Goal: Information Seeking & Learning: Learn about a topic

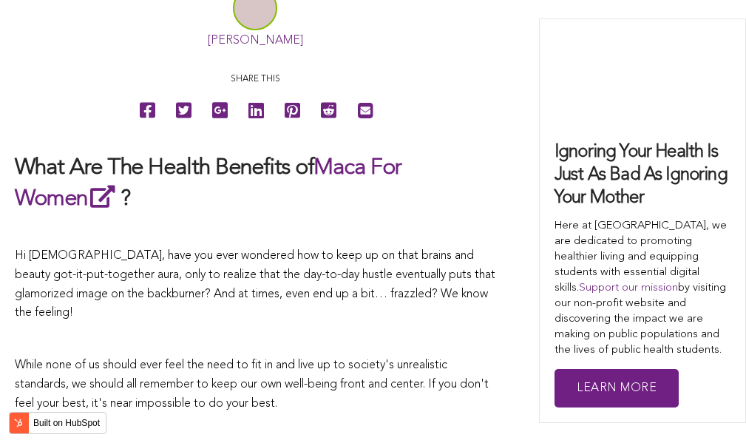
scroll to position [3673, 0]
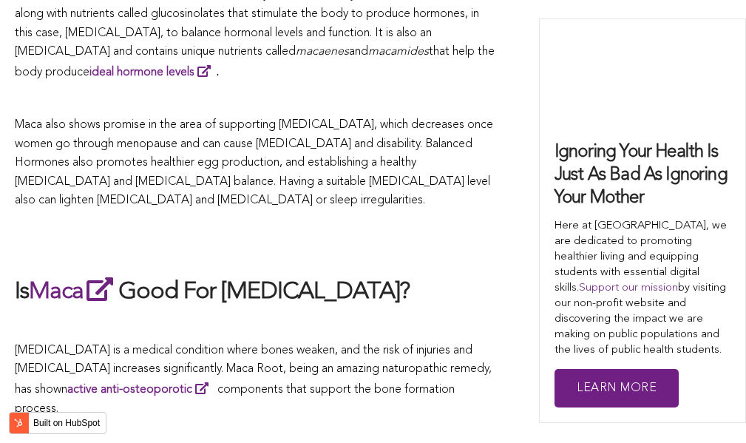
click at [439, 226] on h2 at bounding box center [255, 243] width 481 height 34
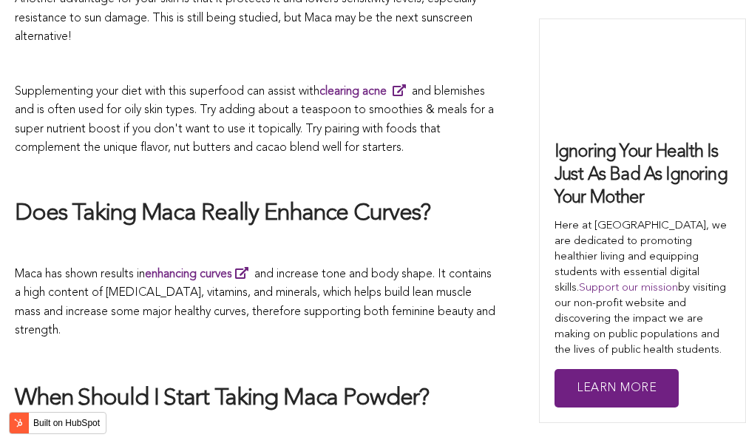
click at [365, 268] on span "Maca has shown results in enhancing curves and increase tone and body shape. It…" at bounding box center [255, 302] width 481 height 69
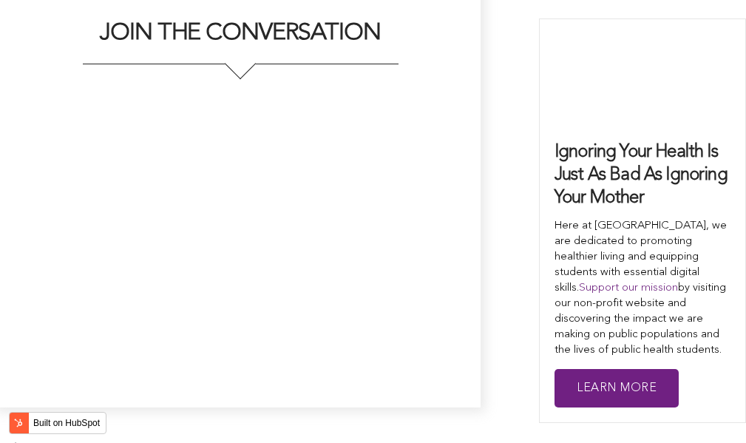
scroll to position [5240, 0]
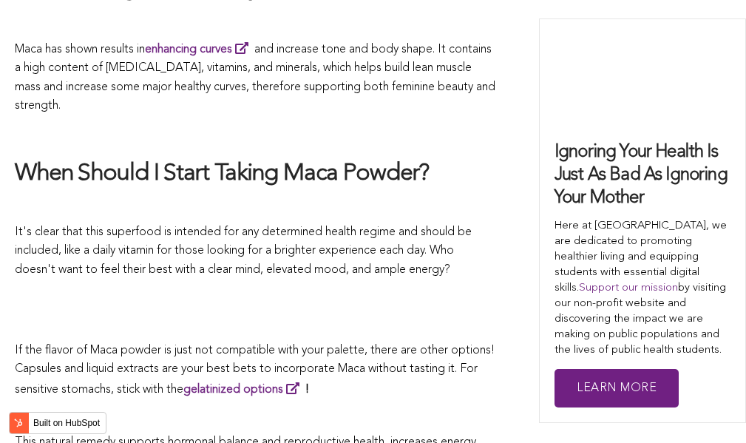
click at [351, 223] on p "It's clear that this superfood is intended for any determined health regime and…" at bounding box center [255, 251] width 481 height 57
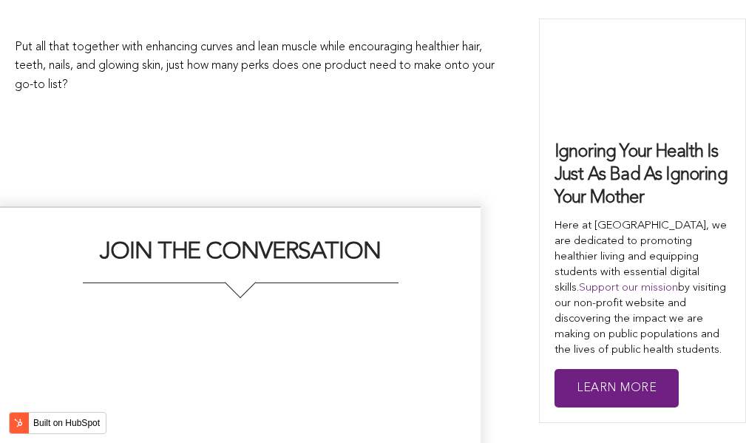
scroll to position [4860, 0]
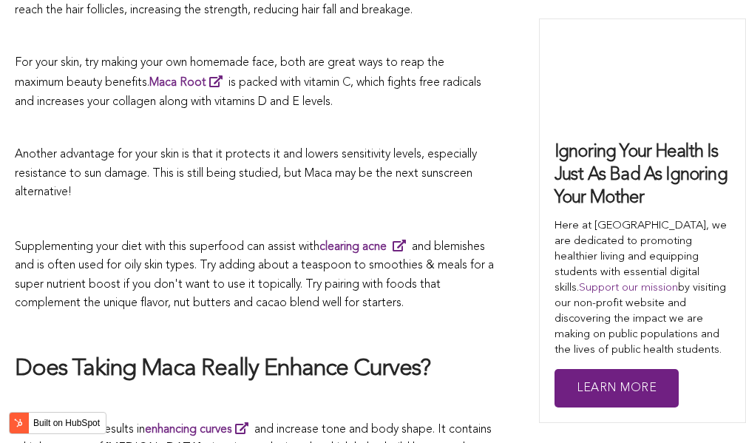
click at [301, 237] on p "Supplementing your diet with this superfood can assist with clearing acne and b…" at bounding box center [255, 275] width 481 height 77
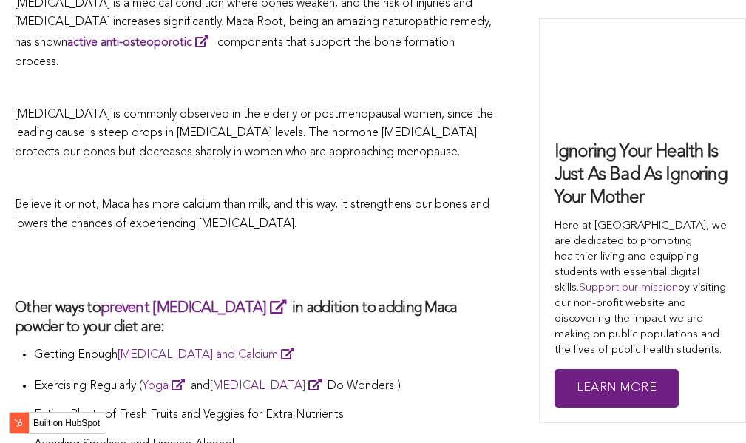
click at [404, 248] on h2 at bounding box center [255, 265] width 481 height 34
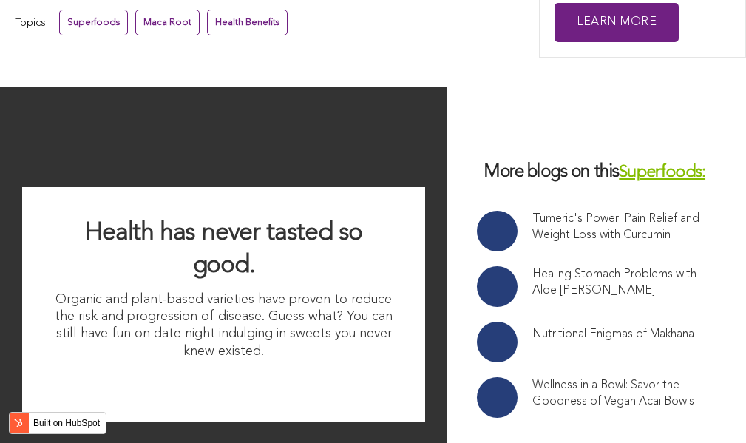
scroll to position [4384, 0]
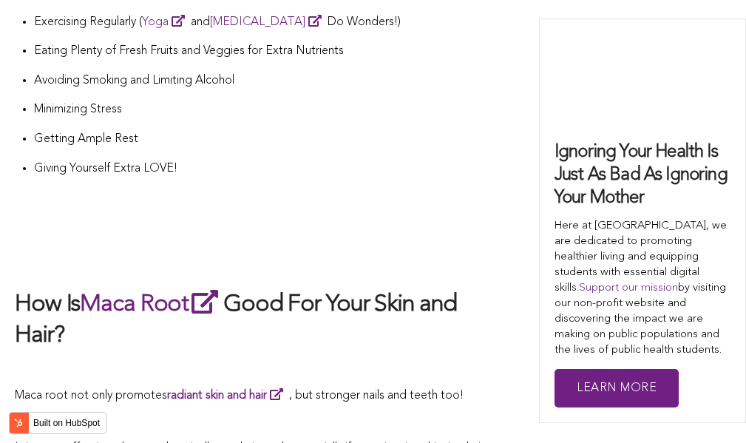
click at [340, 242] on h2 at bounding box center [255, 257] width 481 height 31
click at [477, 42] on li "Eating Plenty of Fresh Fruits and Veggies for Extra Nutrients" at bounding box center [264, 57] width 461 height 30
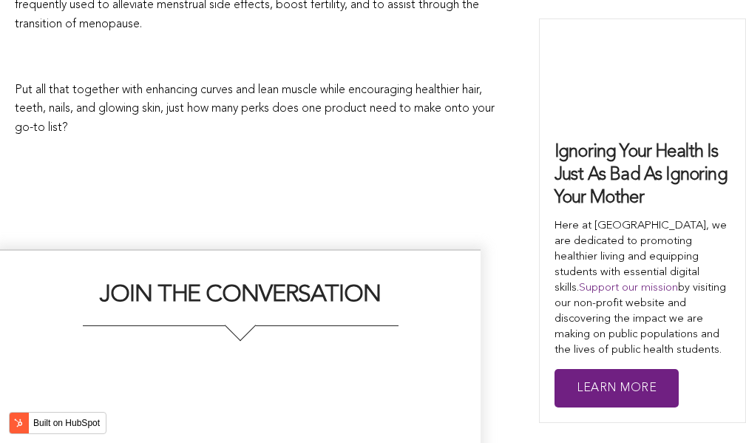
scroll to position [4154, 0]
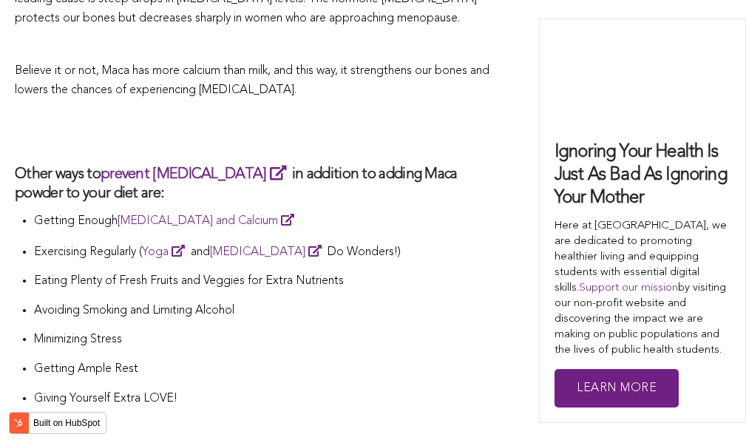
click at [299, 242] on li "Exercising Regularly ( Yoga and [MEDICAL_DATA] Do Wonders!)" at bounding box center [264, 257] width 461 height 31
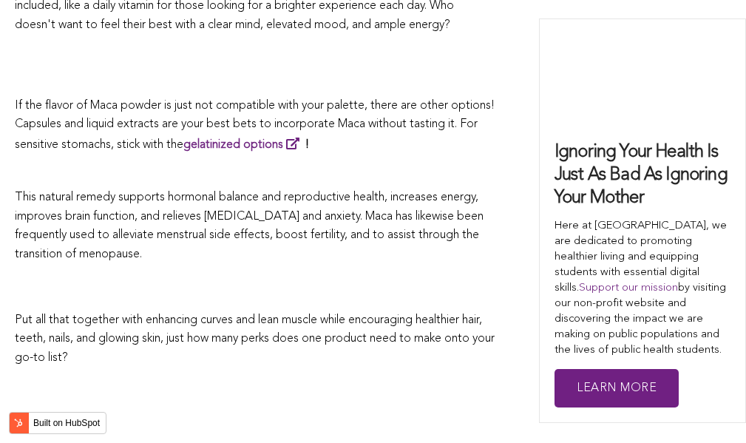
scroll to position [4922, 0]
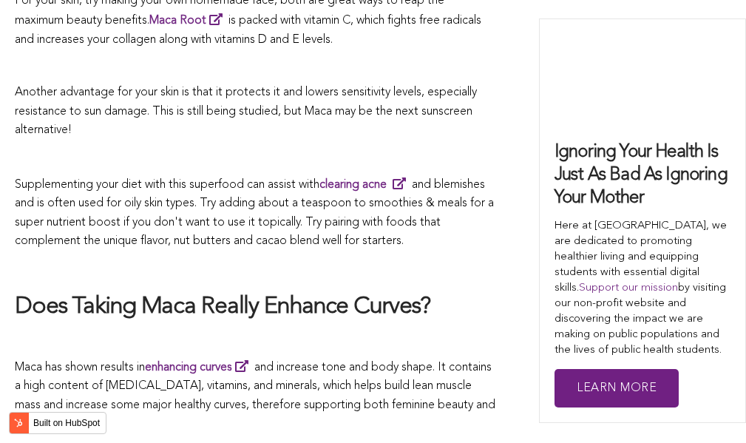
click at [344, 259] on p at bounding box center [255, 268] width 481 height 19
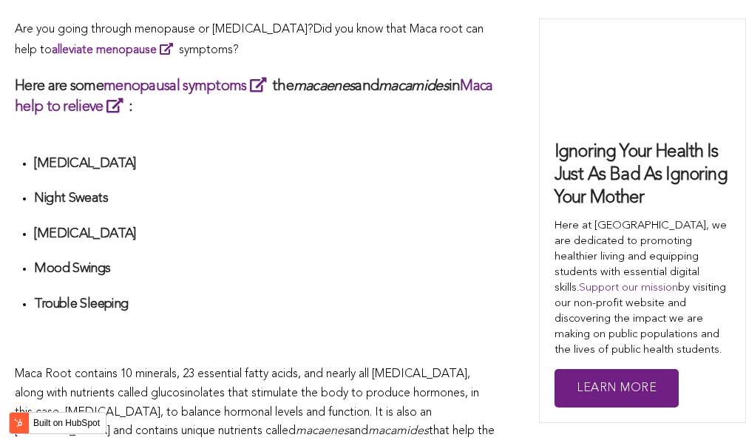
click at [332, 226] on h4 "[MEDICAL_DATA]" at bounding box center [264, 234] width 461 height 17
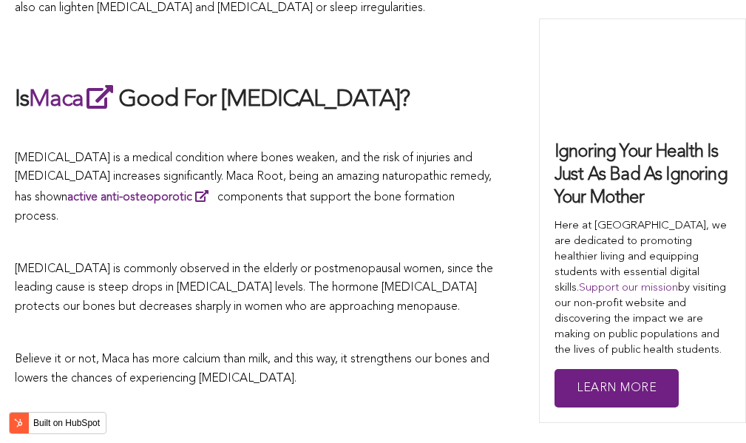
click at [265, 263] on span "[MEDICAL_DATA] is commonly observed in the elderly or postmenopausal women, sin…" at bounding box center [254, 288] width 478 height 50
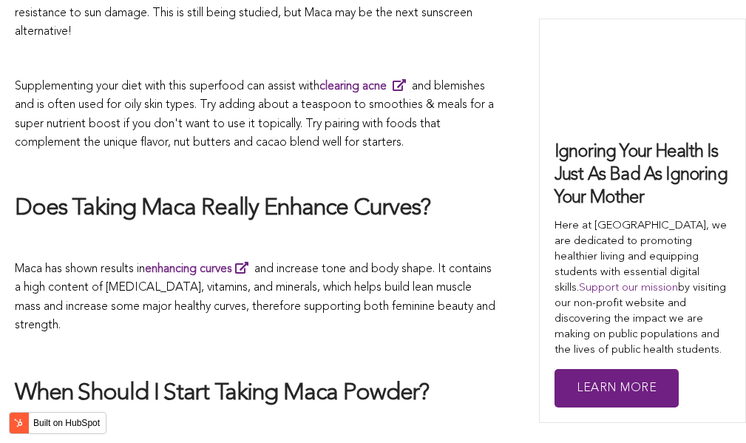
click at [305, 263] on span "Maca has shown results in enhancing curves and increase tone and body shape. It…" at bounding box center [255, 297] width 481 height 69
